Goal: Check status: Check status

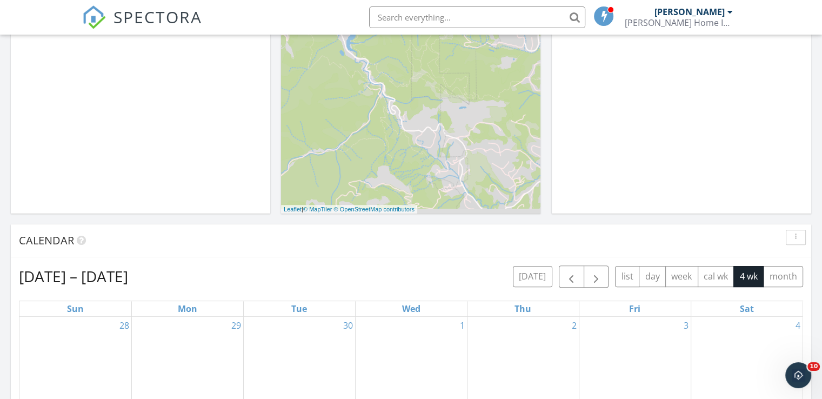
scroll to position [486, 0]
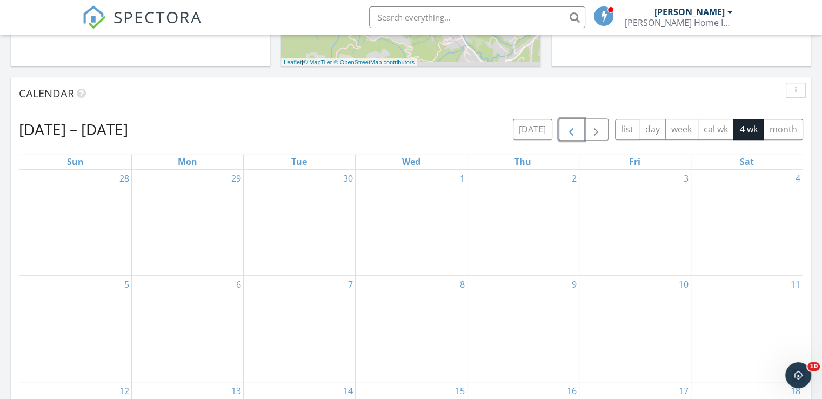
click at [568, 127] on span "button" at bounding box center [570, 129] width 13 height 13
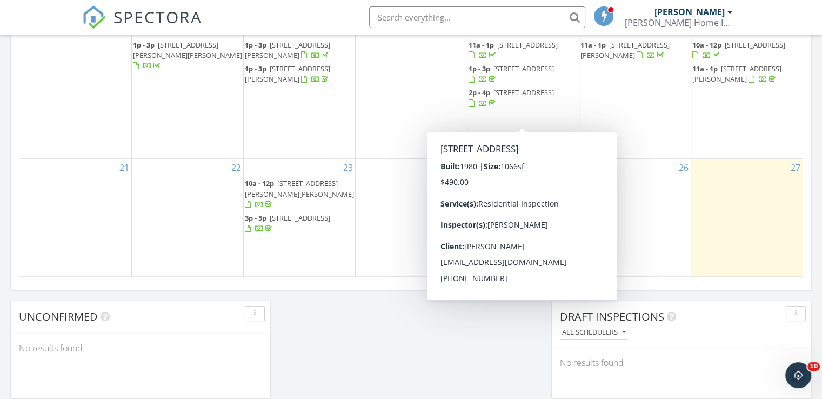
scroll to position [810, 0]
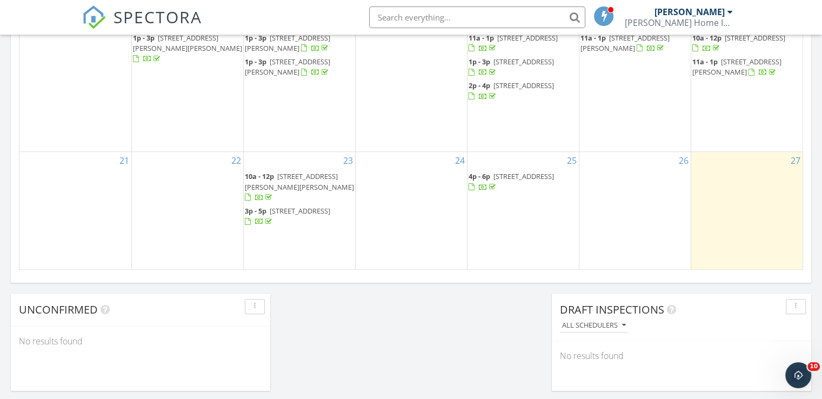
click at [276, 216] on span "[STREET_ADDRESS]" at bounding box center [300, 211] width 60 height 10
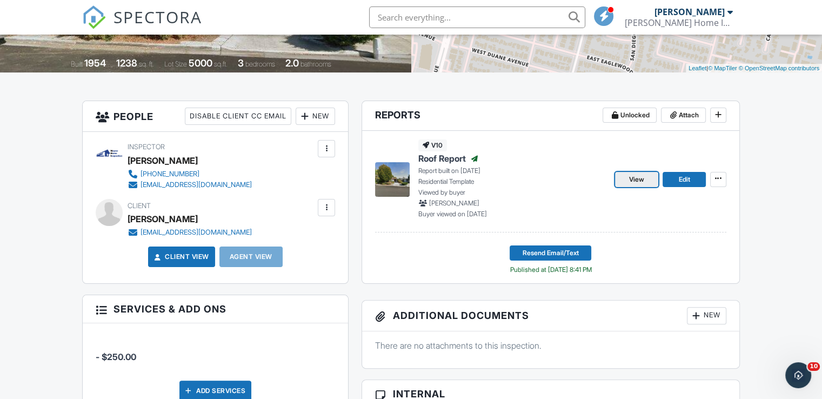
click at [642, 176] on span "View" at bounding box center [636, 179] width 15 height 11
